Goal: Task Accomplishment & Management: Manage account settings

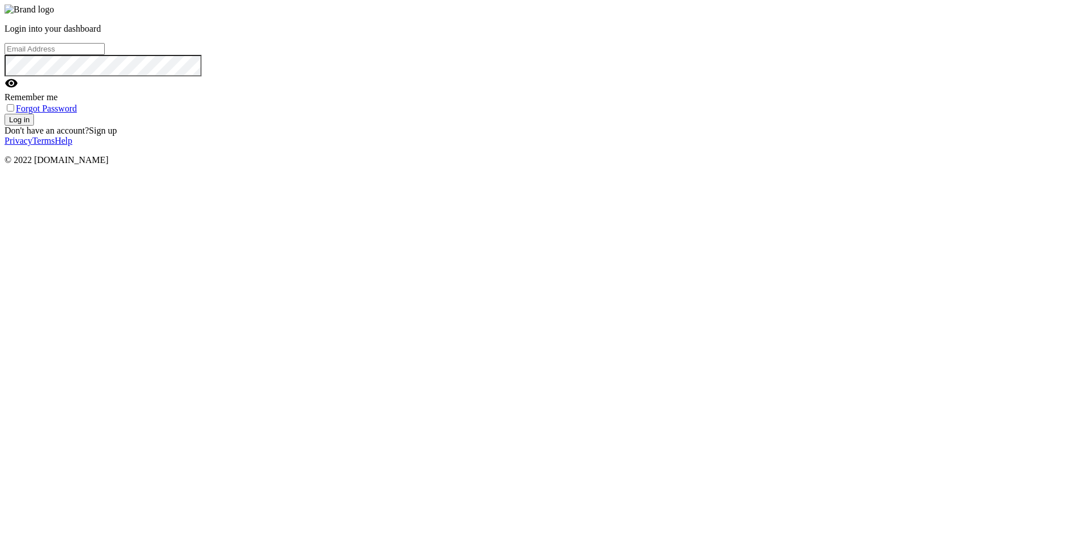
click at [105, 55] on input "text" at bounding box center [55, 49] width 100 height 12
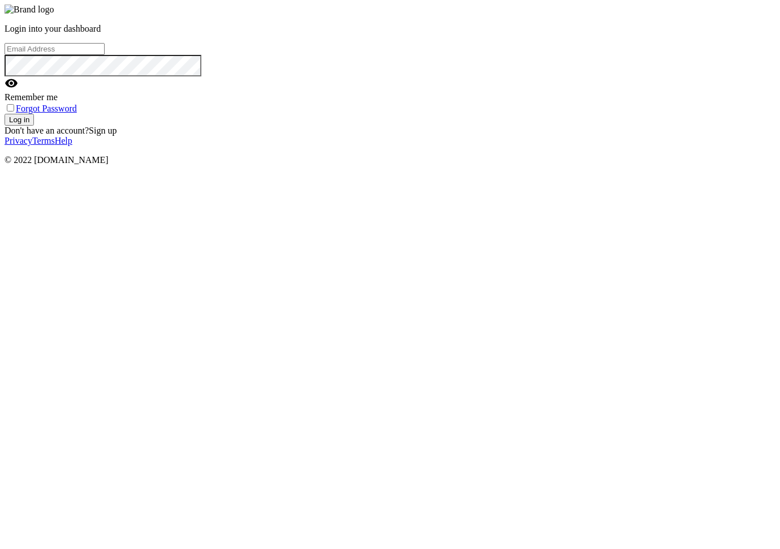
click at [105, 55] on input "text" at bounding box center [55, 49] width 100 height 12
type input "[EMAIL_ADDRESS][DOMAIN_NAME]"
click at [5, 114] on button "Log in" at bounding box center [19, 120] width 29 height 12
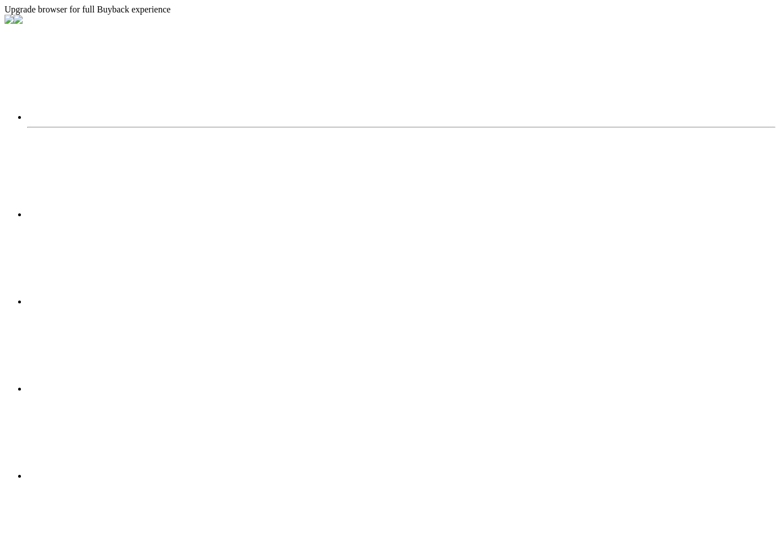
select select "2025"
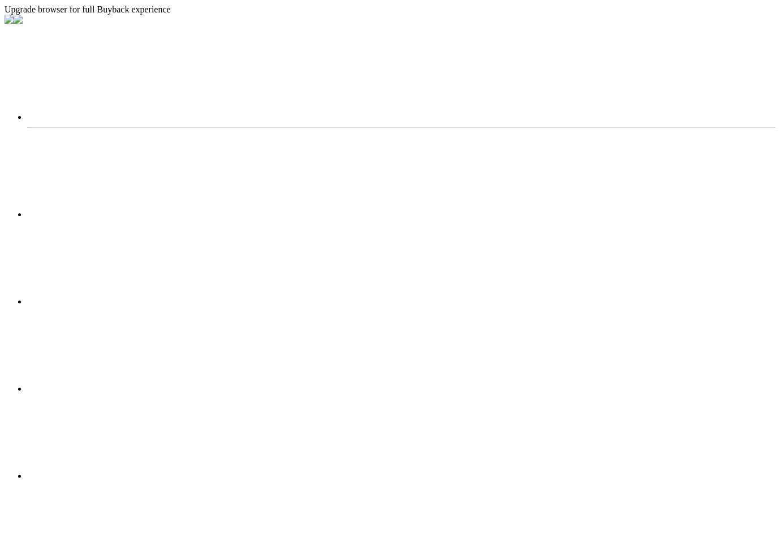
scroll to position [20, 0]
